Goal: Task Accomplishment & Management: Manage account settings

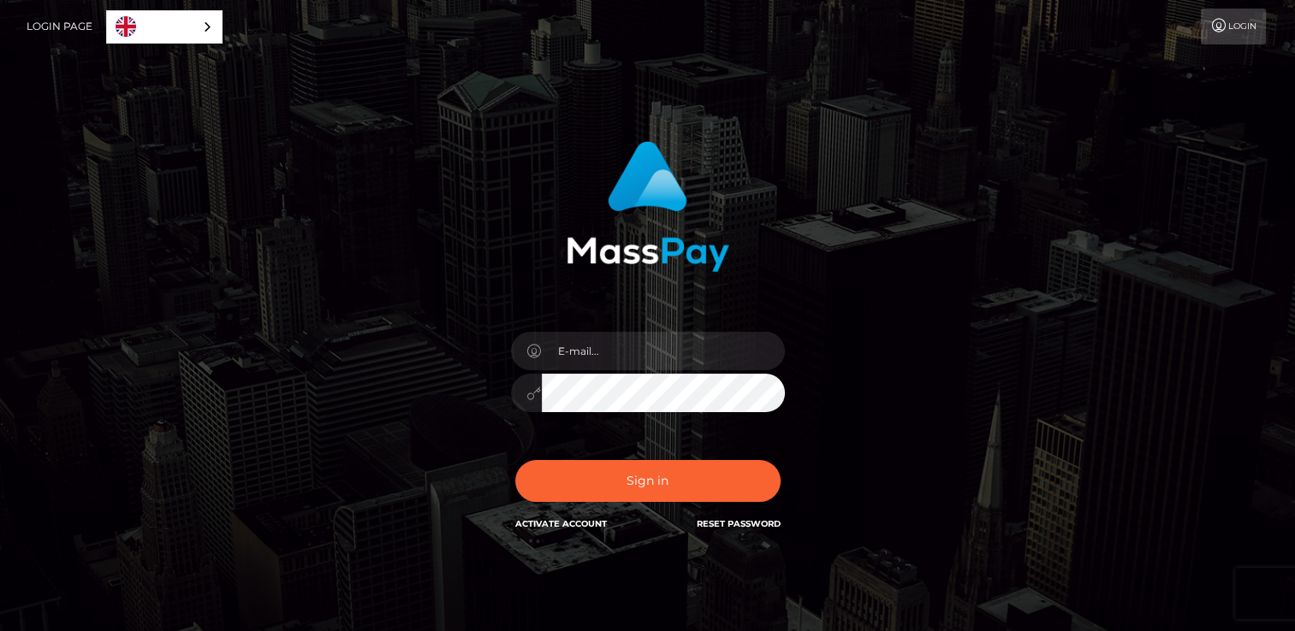
click at [724, 527] on link "Reset Password" at bounding box center [739, 524] width 84 height 11
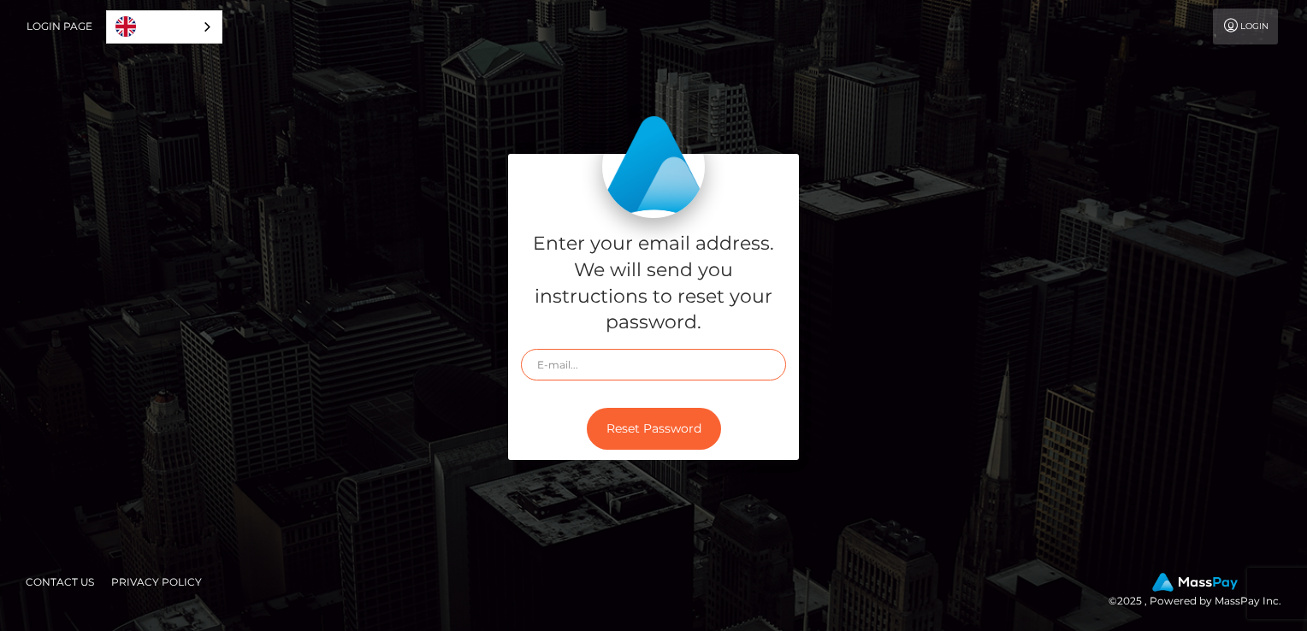
click at [640, 365] on input "text" at bounding box center [653, 365] width 265 height 32
type input "topmodels584@gmail.com"
click at [637, 424] on button "Reset Password" at bounding box center [654, 429] width 134 height 42
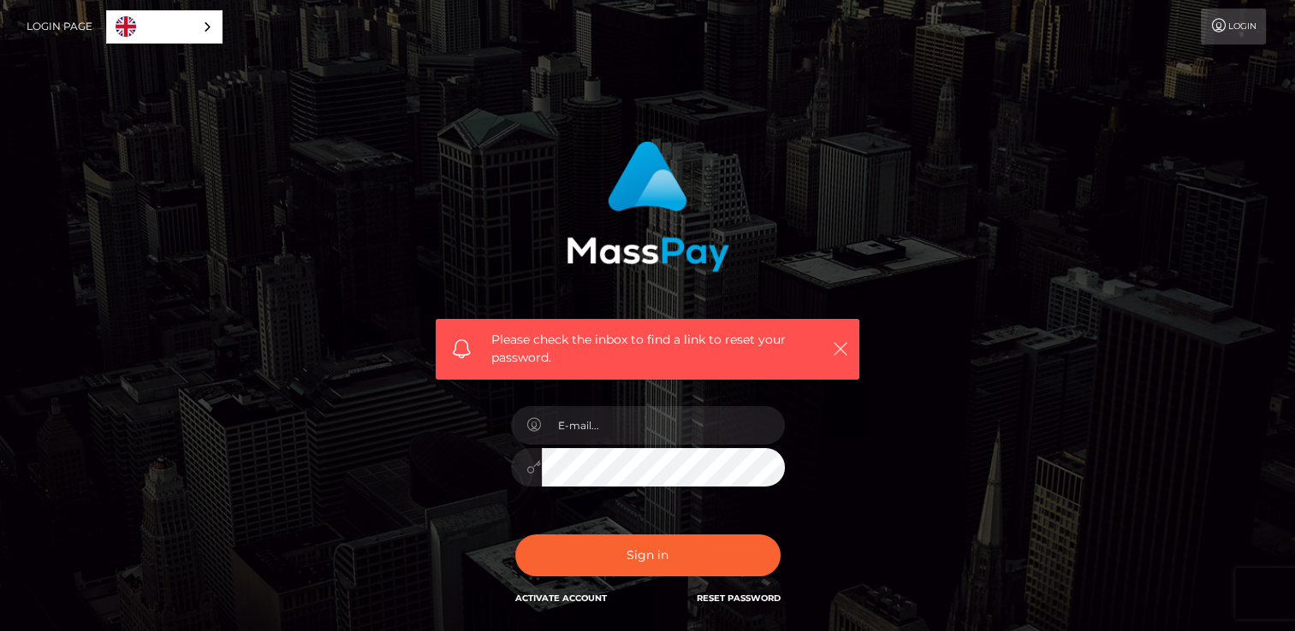
click at [842, 347] on icon "button" at bounding box center [840, 349] width 17 height 17
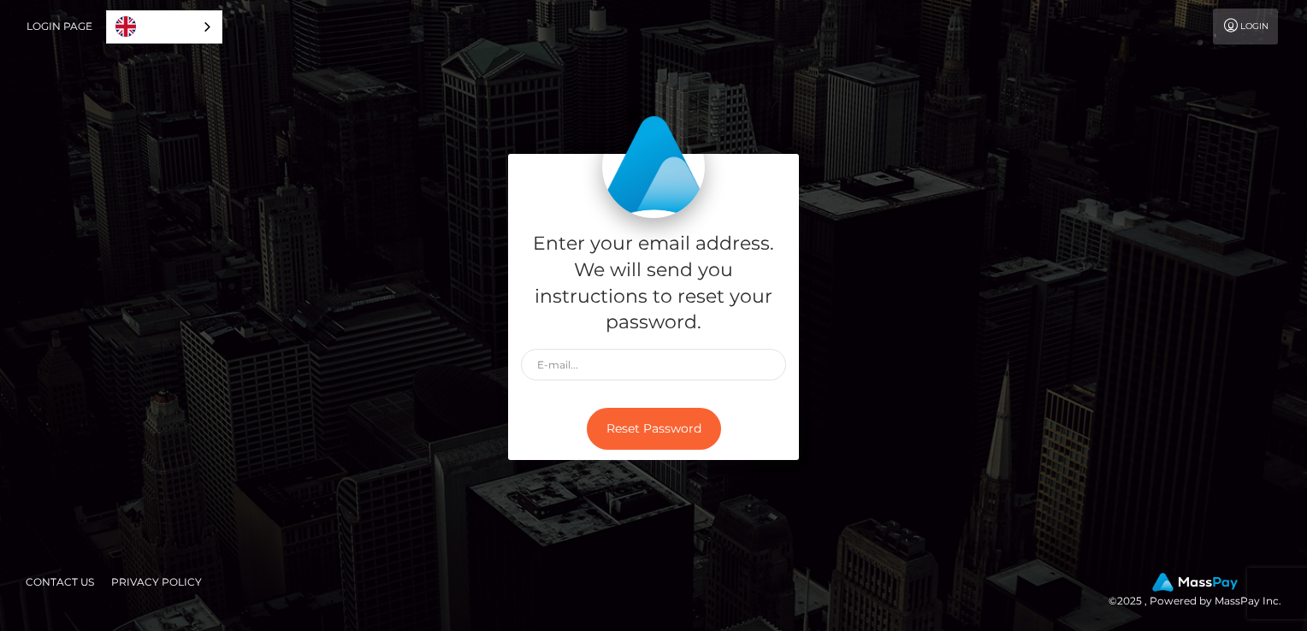
click at [49, 27] on link "Login Page" at bounding box center [60, 27] width 66 height 36
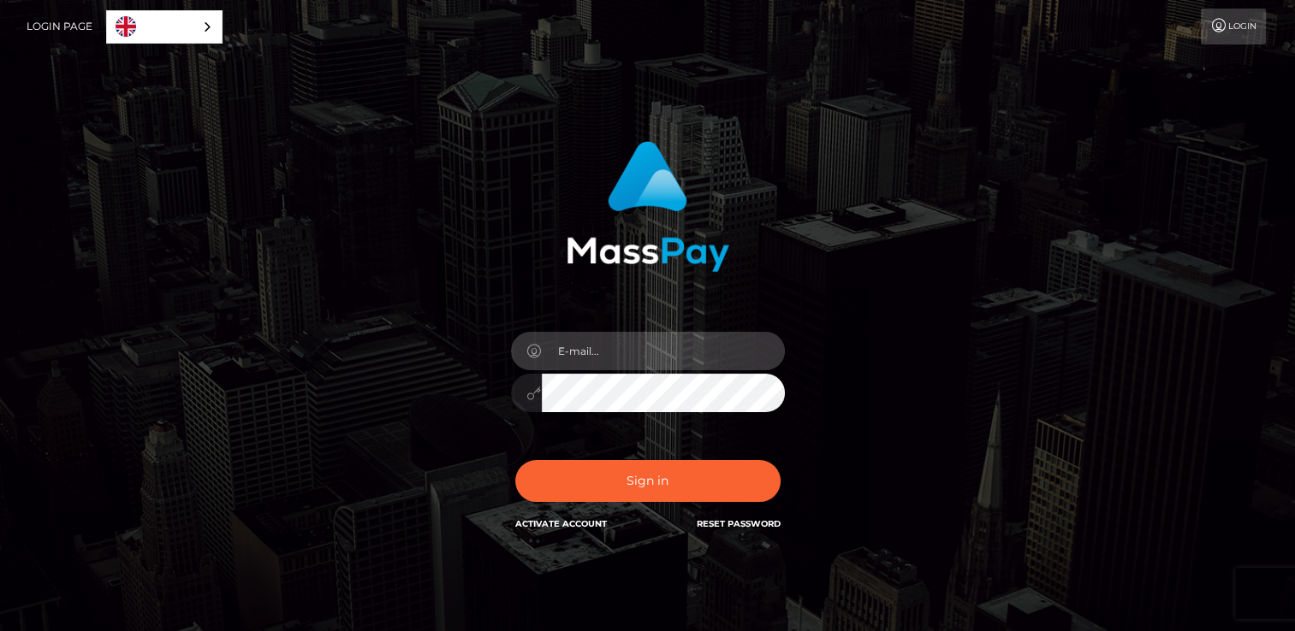
click at [587, 349] on input "email" at bounding box center [663, 351] width 243 height 39
type input "topmodels584@gmail.com"
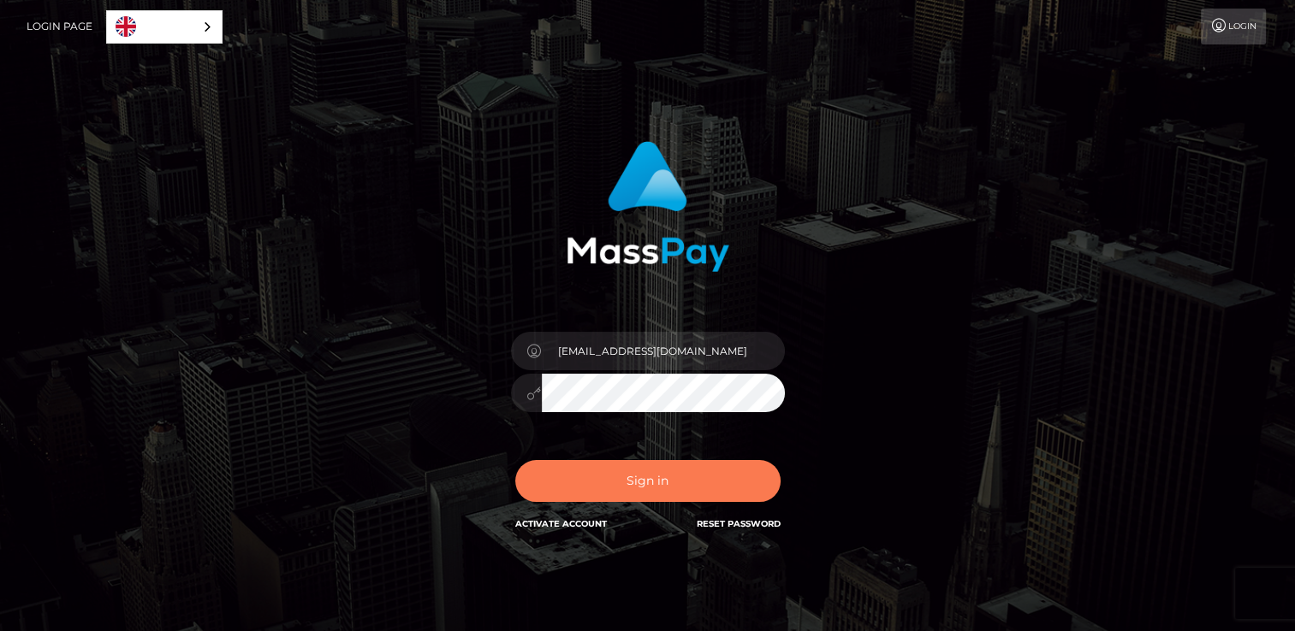
click at [667, 476] on button "Sign in" at bounding box center [647, 481] width 265 height 42
